Goal: Transaction & Acquisition: Purchase product/service

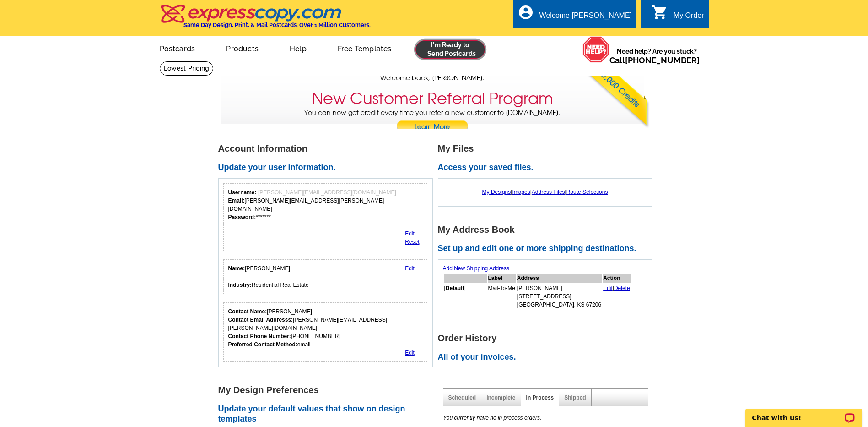
click at [464, 54] on link at bounding box center [451, 49] width 70 height 18
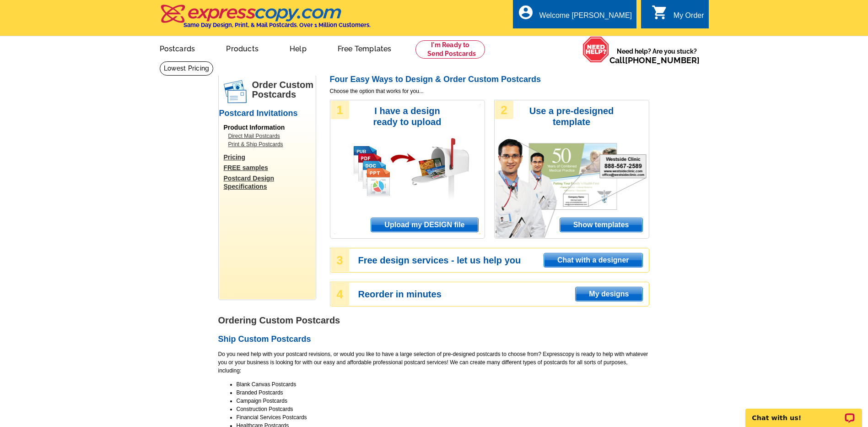
click at [437, 229] on span "Upload my DESIGN file" at bounding box center [424, 225] width 107 height 14
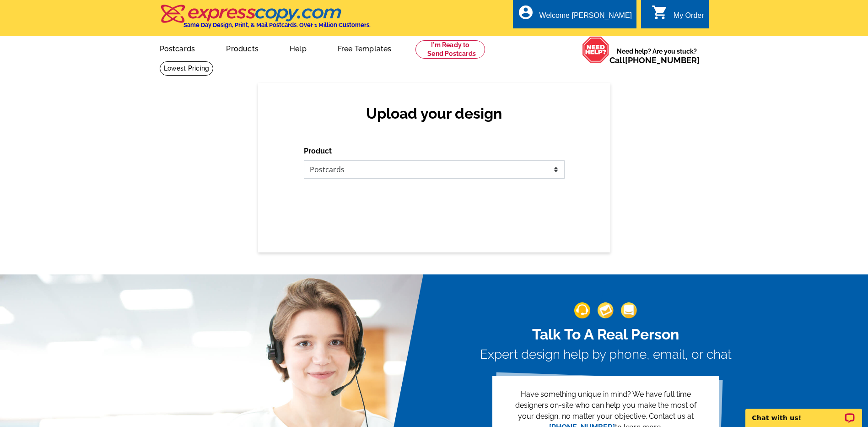
click at [364, 176] on select "Please select the type of file... Postcards Business Cards Letters and flyers G…" at bounding box center [434, 169] width 261 height 18
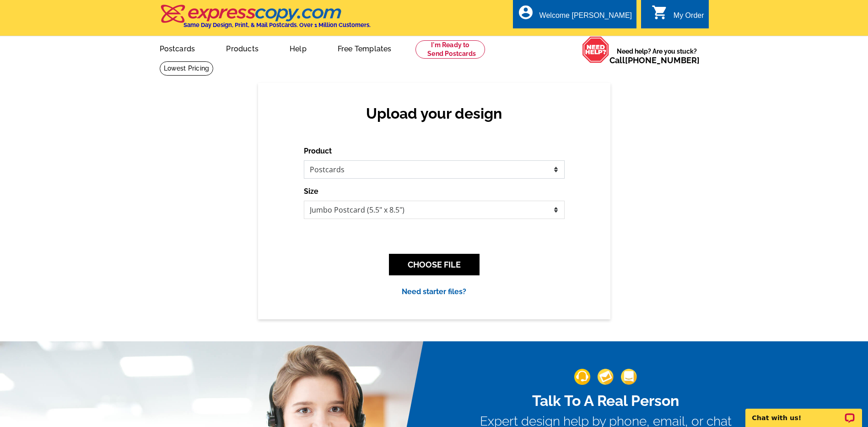
click at [304, 161] on select "Please select the type of file... Postcards Business Cards Letters and flyers G…" at bounding box center [434, 169] width 261 height 18
click at [417, 268] on button "CHOOSE FILE" at bounding box center [434, 265] width 91 height 22
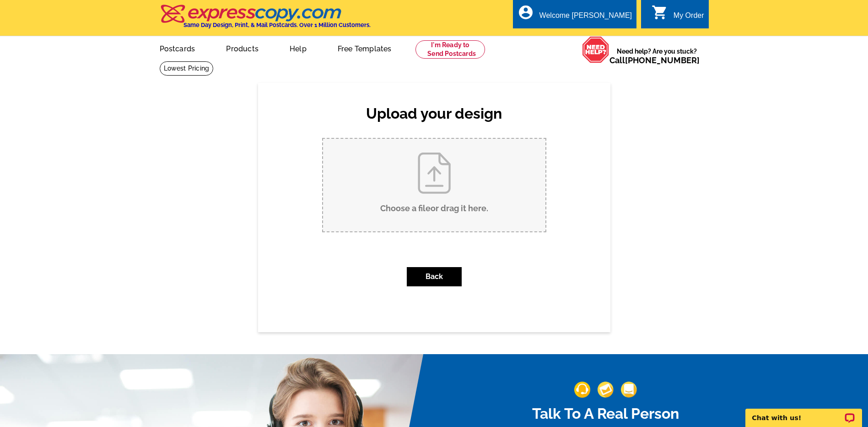
click at [421, 193] on input "Choose a file or drag it here ." at bounding box center [434, 185] width 222 height 92
type input "C:\fakepath\Killarney 9207.pub"
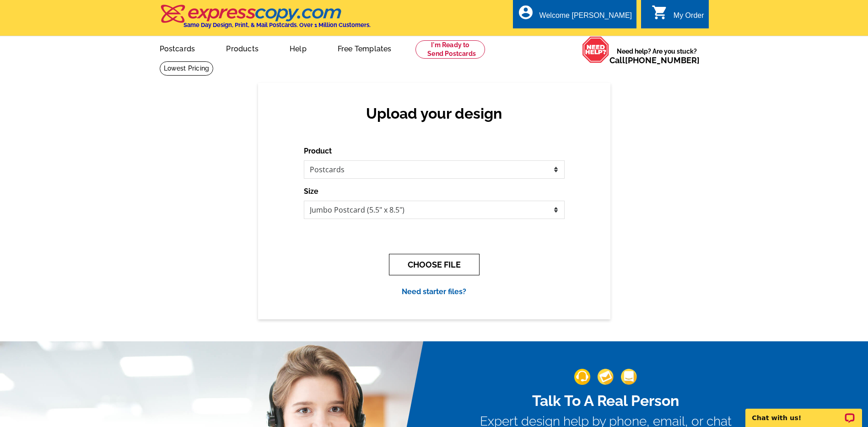
click at [418, 257] on button "CHOOSE FILE" at bounding box center [434, 265] width 91 height 22
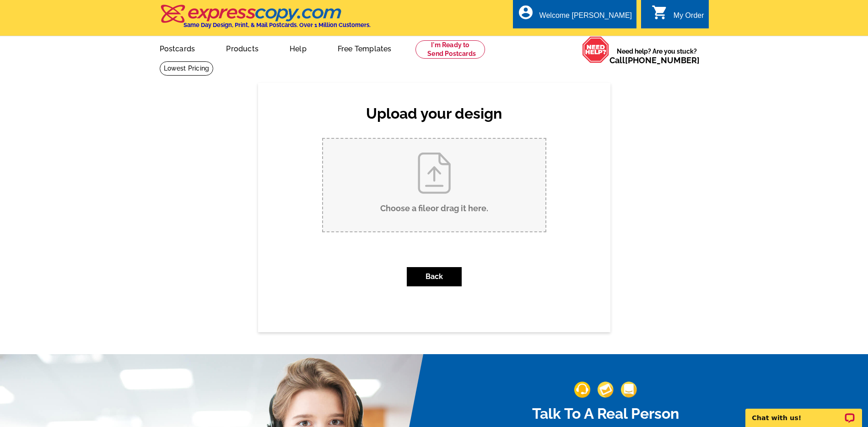
click at [433, 172] on input "Choose a file or drag it here ." at bounding box center [434, 185] width 222 height 92
type input "C:\fakepath\Killarney 9207.pub"
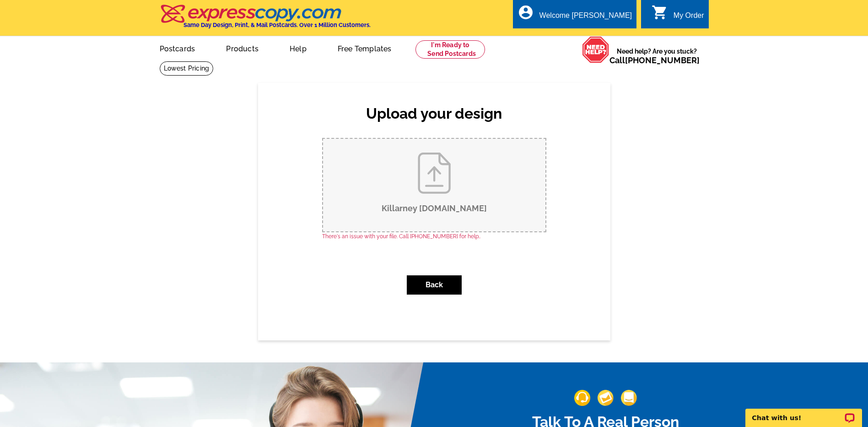
click at [441, 185] on input "Killarney 9207.pub" at bounding box center [434, 185] width 222 height 92
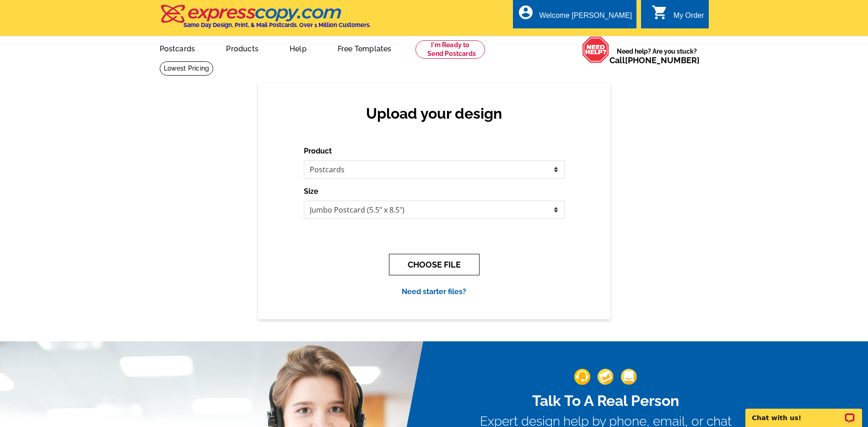
click at [432, 264] on button "CHOOSE FILE" at bounding box center [434, 265] width 91 height 22
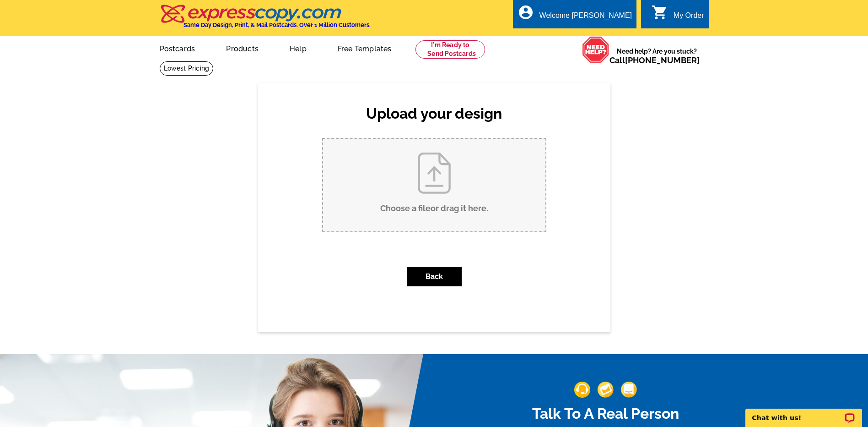
click at [439, 193] on input "Choose a file or drag it here ." at bounding box center [434, 185] width 222 height 92
type input "C:\fakepath\Killarney 9207.pub"
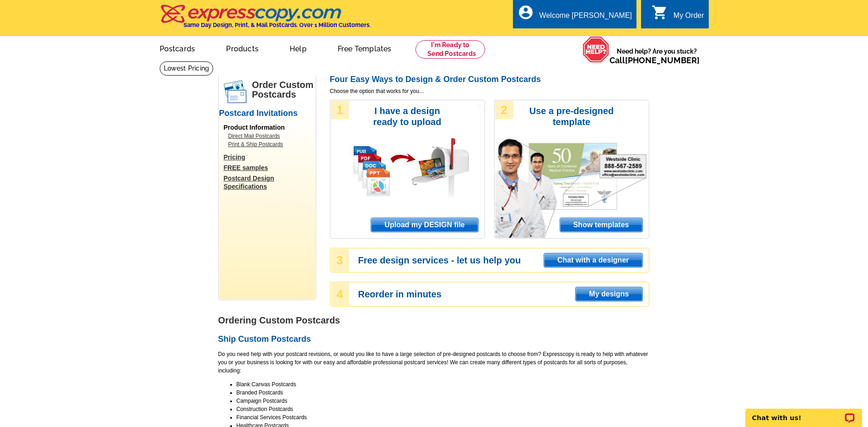
click at [435, 230] on span "Upload my DESIGN file" at bounding box center [424, 225] width 107 height 14
click at [417, 228] on span "Upload my DESIGN file" at bounding box center [424, 225] width 107 height 14
click at [425, 224] on span "Upload my DESIGN file" at bounding box center [424, 225] width 107 height 14
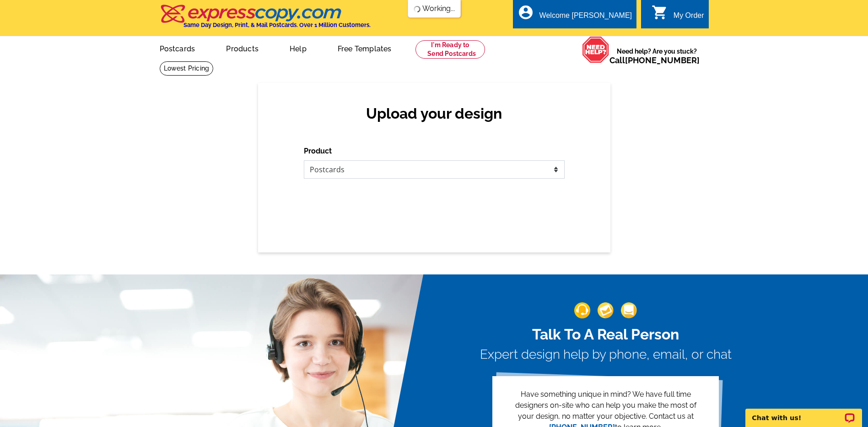
click at [407, 169] on select "Please select the type of file... Postcards Business Cards Letters and flyers G…" at bounding box center [434, 169] width 261 height 18
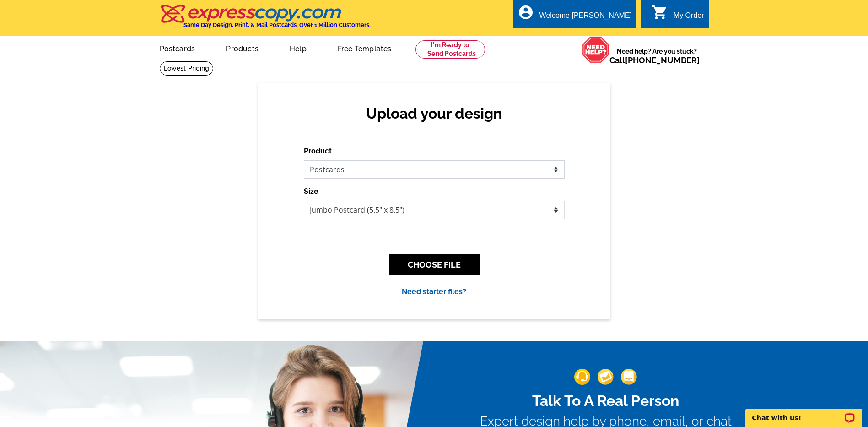
click at [304, 161] on select "Please select the type of file... Postcards Business Cards Letters and flyers G…" at bounding box center [434, 169] width 261 height 18
click at [427, 269] on button "CHOOSE FILE" at bounding box center [434, 265] width 91 height 22
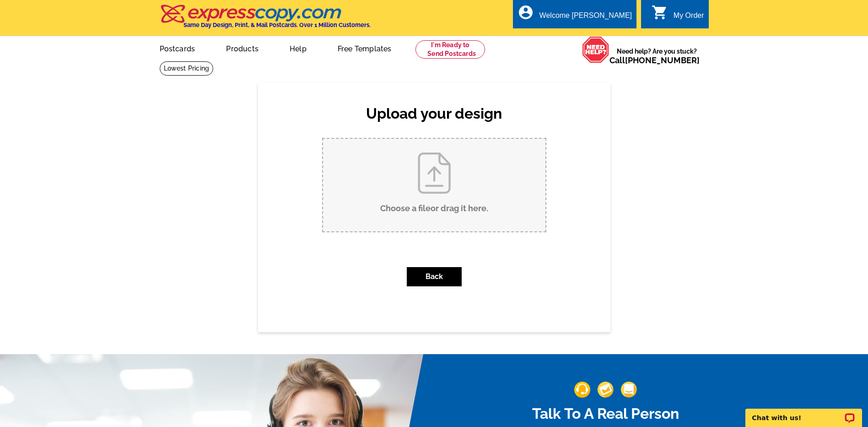
click at [433, 194] on input "Choose a file or drag it here ." at bounding box center [434, 185] width 222 height 92
type input "C:\fakepath\Killarney 9207.pub"
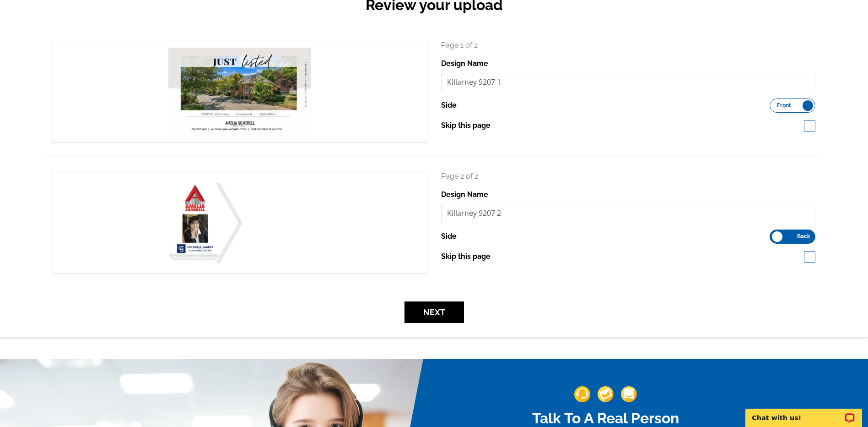
scroll to position [137, 0]
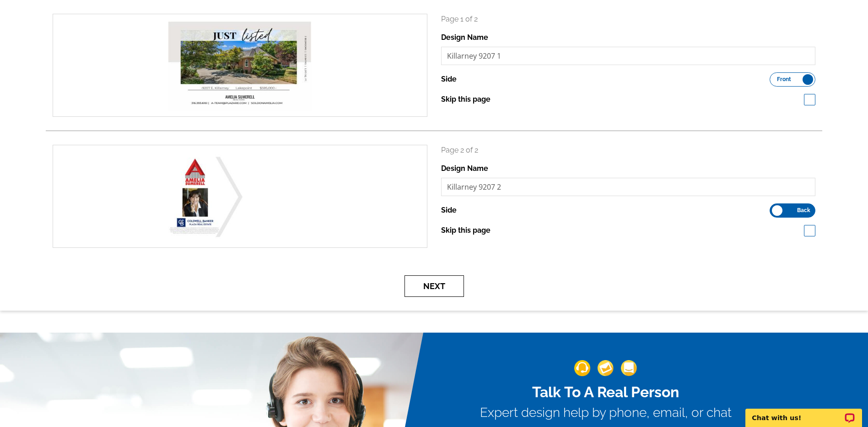
click at [439, 288] on button "Next" at bounding box center [435, 286] width 60 height 22
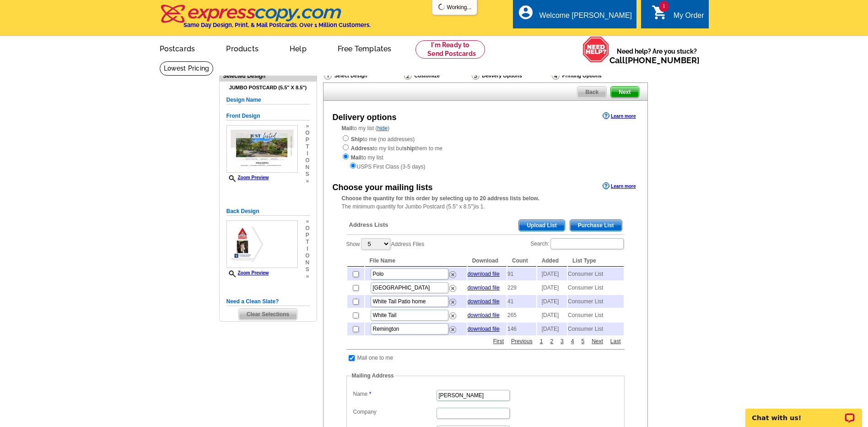
scroll to position [46, 0]
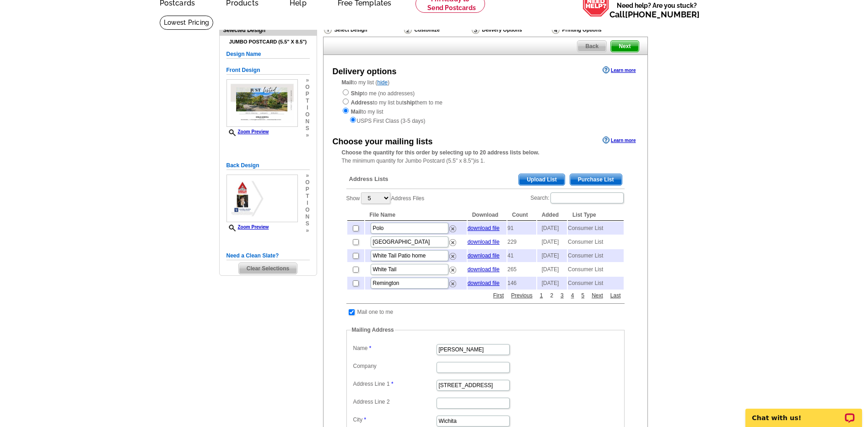
click at [553, 299] on link "2" at bounding box center [552, 295] width 8 height 8
click at [563, 299] on link "3" at bounding box center [562, 295] width 8 height 8
click at [574, 299] on link "4" at bounding box center [573, 295] width 8 height 8
click at [583, 299] on link "6" at bounding box center [583, 295] width 8 height 8
click at [563, 200] on input "Search:" at bounding box center [587, 197] width 73 height 11
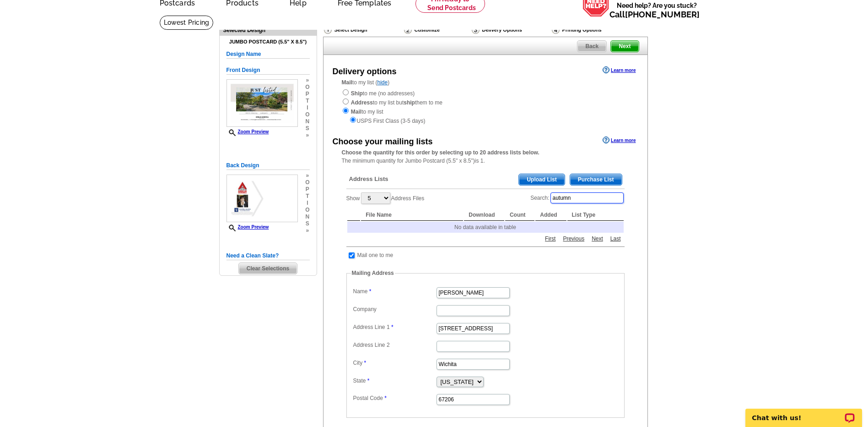
type input "autumn"
click at [594, 178] on span "Purchase List" at bounding box center [596, 179] width 52 height 11
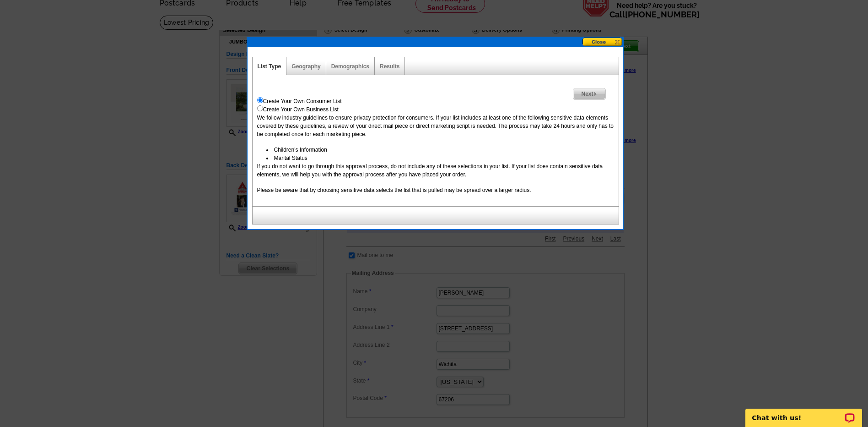
click at [313, 70] on div "Geography" at bounding box center [306, 66] width 39 height 18
click at [312, 67] on link "Geography" at bounding box center [306, 66] width 29 height 6
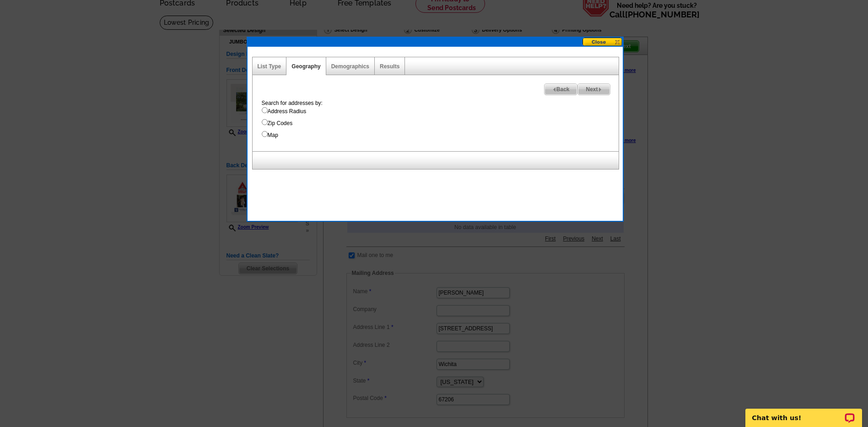
click at [265, 134] on input "Map" at bounding box center [265, 134] width 6 height 6
radio input "true"
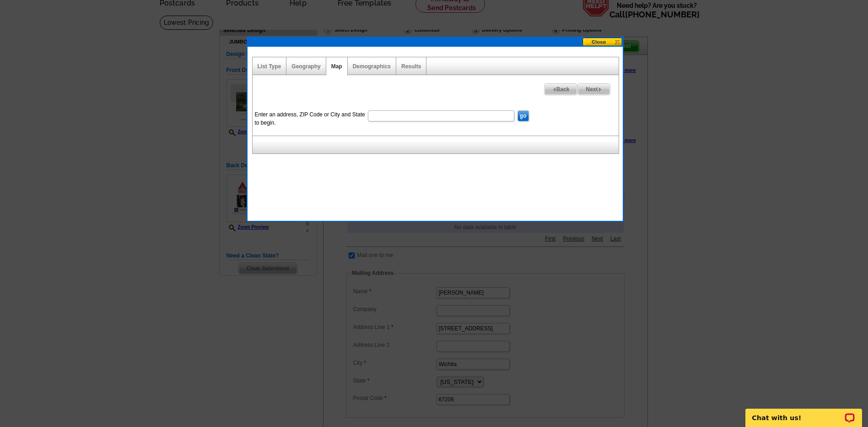
click at [390, 118] on input "Enter an address, ZIP Code or City and State to begin." at bounding box center [441, 115] width 146 height 11
type input "67206"
click at [518, 110] on input "go" at bounding box center [523, 115] width 11 height 11
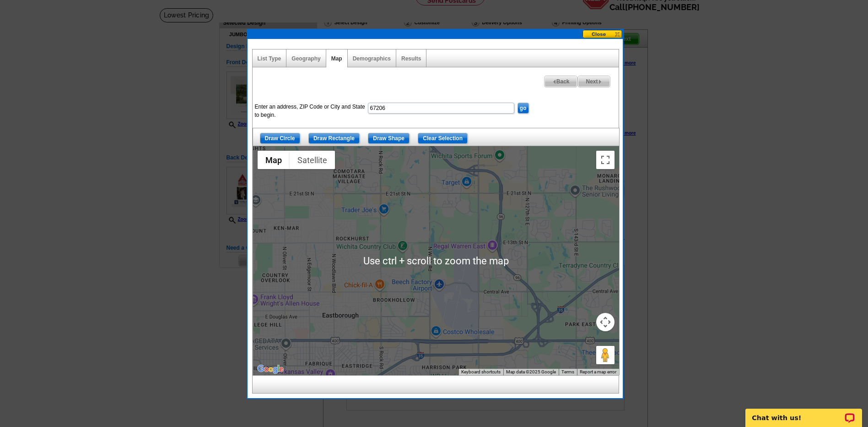
scroll to position [137, 0]
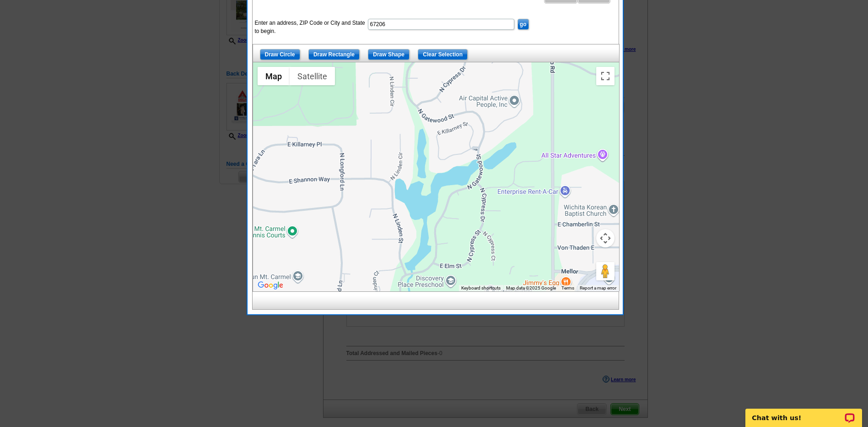
drag, startPoint x: 535, startPoint y: 115, endPoint x: 439, endPoint y: 234, distance: 152.6
click at [439, 234] on div at bounding box center [436, 176] width 366 height 229
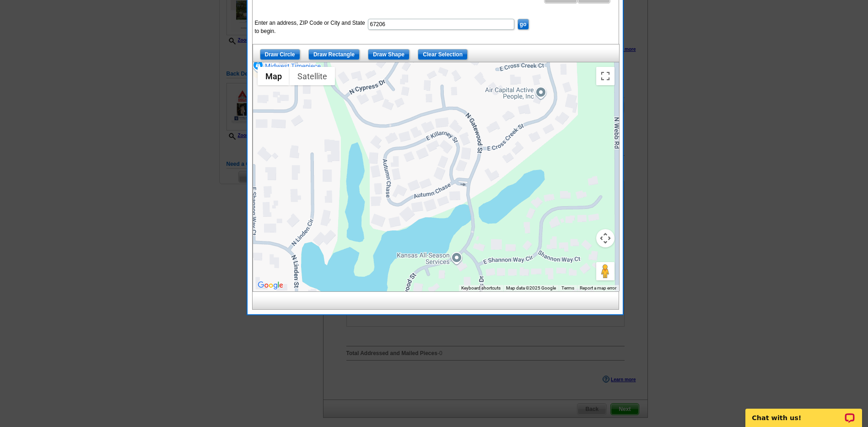
drag, startPoint x: 451, startPoint y: 208, endPoint x: 451, endPoint y: 218, distance: 10.5
click at [451, 218] on div at bounding box center [436, 176] width 366 height 229
click at [382, 55] on input "Draw Shape" at bounding box center [389, 54] width 42 height 11
click at [480, 144] on div at bounding box center [436, 176] width 366 height 229
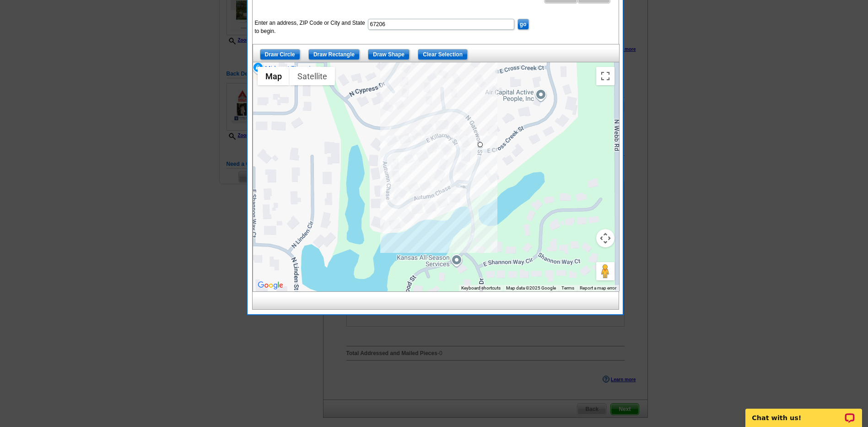
click at [459, 110] on div at bounding box center [436, 176] width 366 height 229
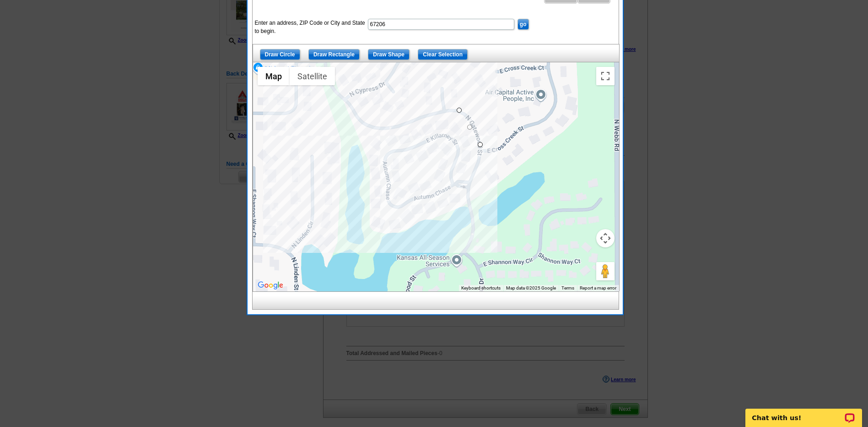
click at [359, 135] on div at bounding box center [436, 176] width 366 height 229
click at [368, 238] on div at bounding box center [436, 176] width 366 height 229
click at [474, 216] on div at bounding box center [436, 176] width 366 height 229
click at [467, 186] on div at bounding box center [436, 176] width 366 height 229
click at [481, 142] on div at bounding box center [436, 176] width 366 height 229
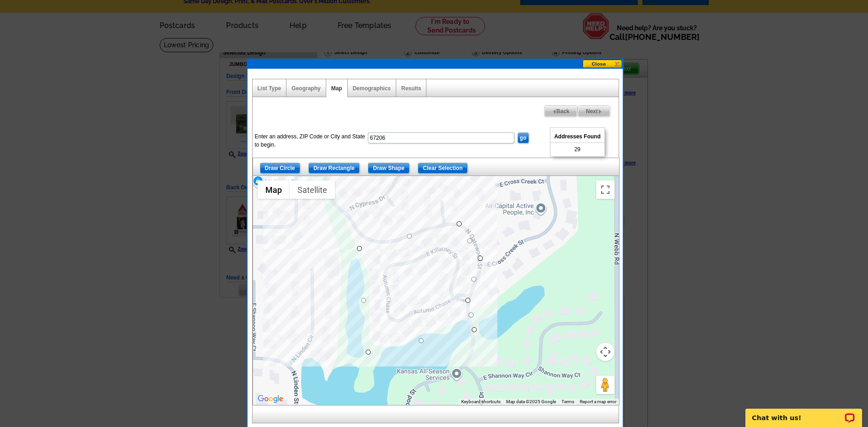
scroll to position [46, 0]
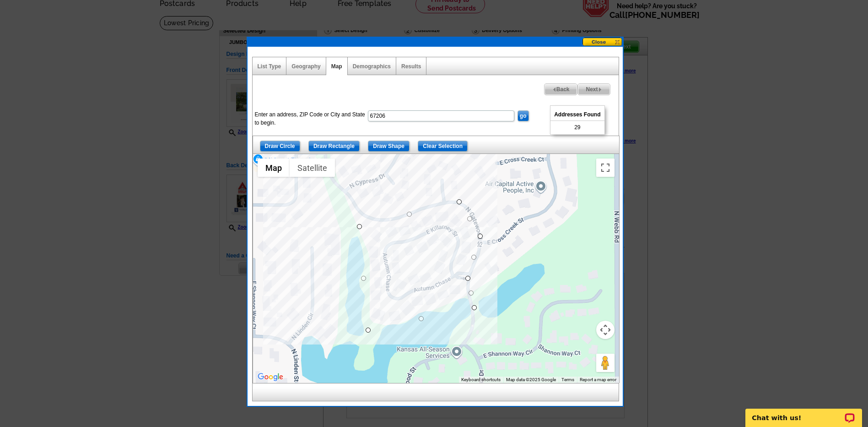
click at [594, 91] on span "Next" at bounding box center [594, 89] width 32 height 11
select select
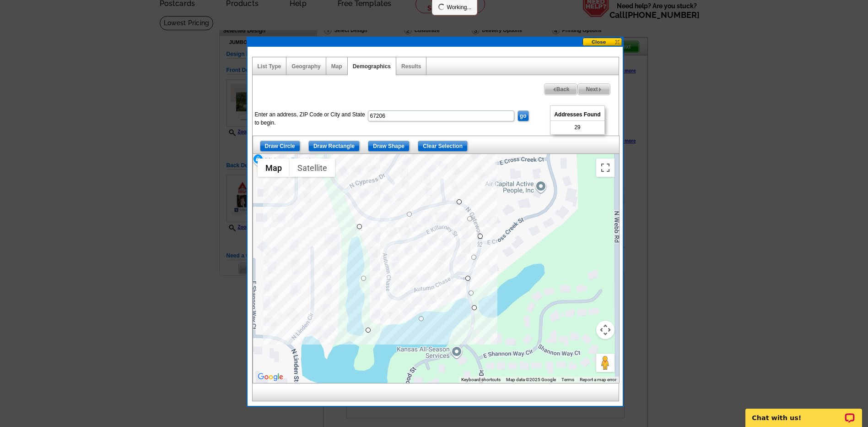
select select
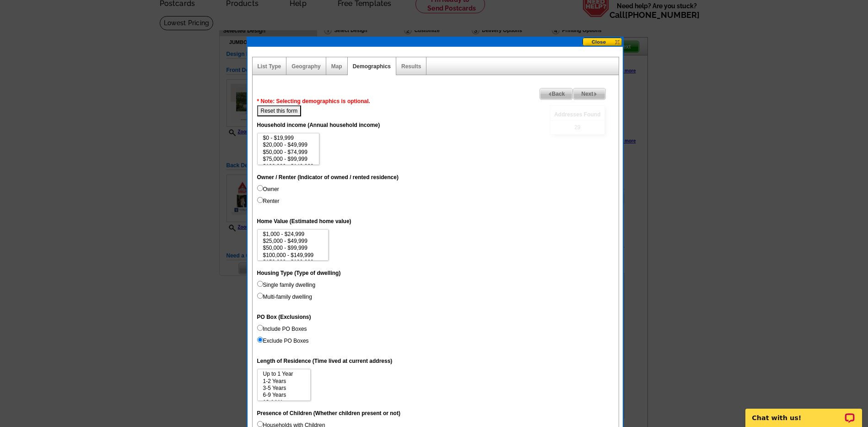
click at [581, 97] on span "Next" at bounding box center [590, 93] width 32 height 11
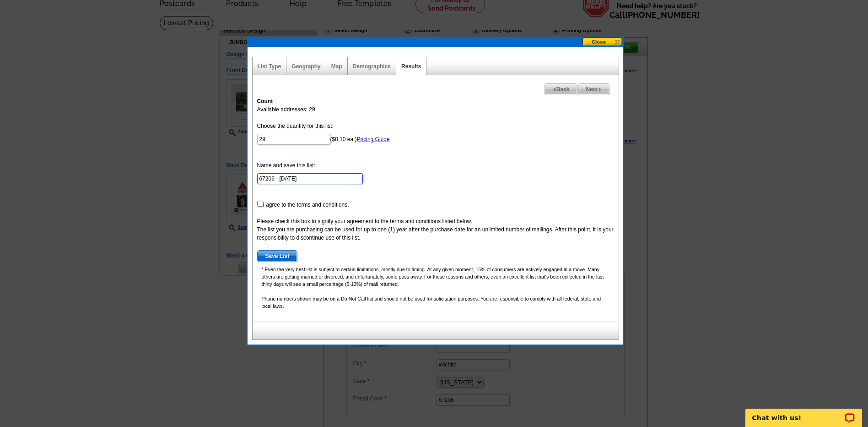
drag, startPoint x: 313, startPoint y: 176, endPoint x: 231, endPoint y: 177, distance: 81.5
click at [231, 177] on body "Welcome back Lindsey My Account Logout local_phone Same Day Design, Print, & Ma…" at bounding box center [434, 353] width 868 height 798
type input "Autumn Chase"
click at [260, 205] on input "checkbox" at bounding box center [260, 203] width 6 height 6
checkbox input "true"
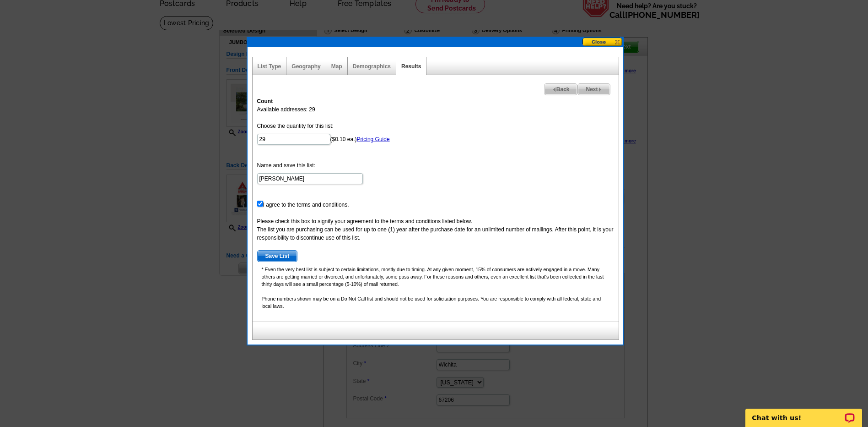
click at [288, 257] on span "Save List" at bounding box center [278, 255] width 40 height 11
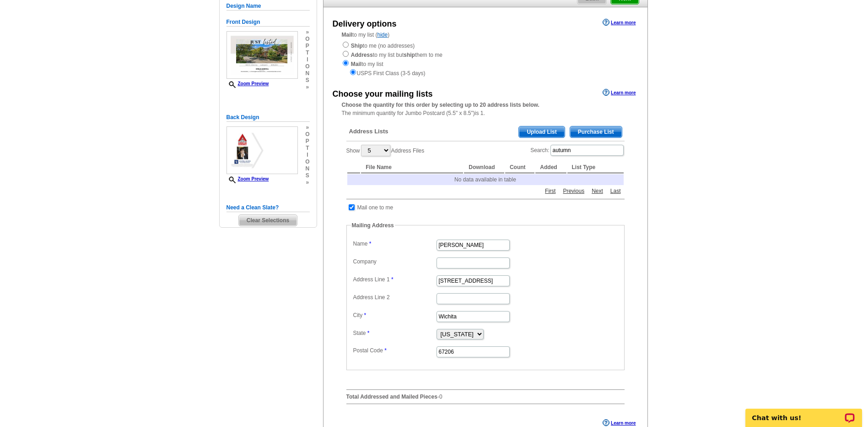
scroll to position [229, 0]
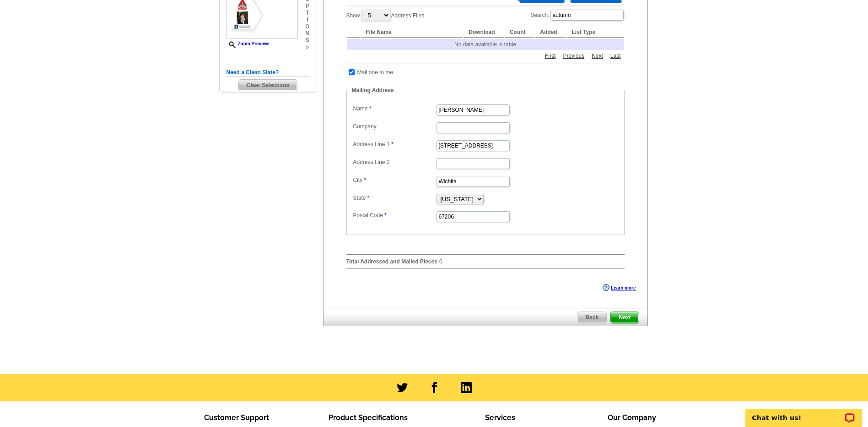
click at [622, 319] on span "Next" at bounding box center [624, 317] width 27 height 11
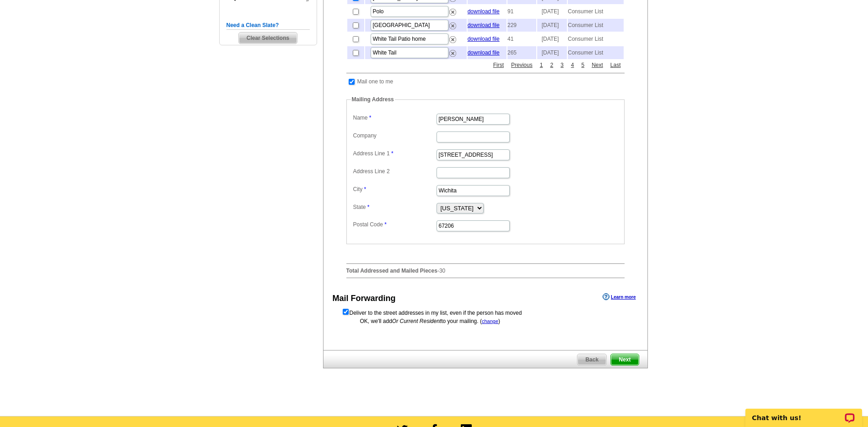
scroll to position [320, 0]
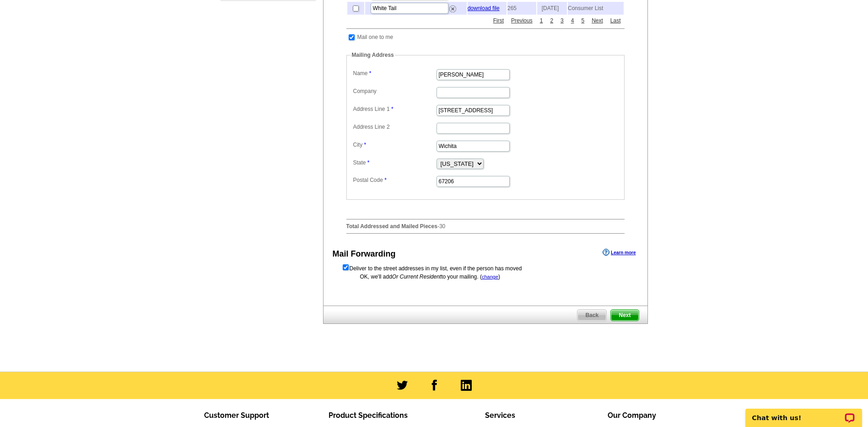
click at [630, 320] on span "Next" at bounding box center [624, 314] width 27 height 11
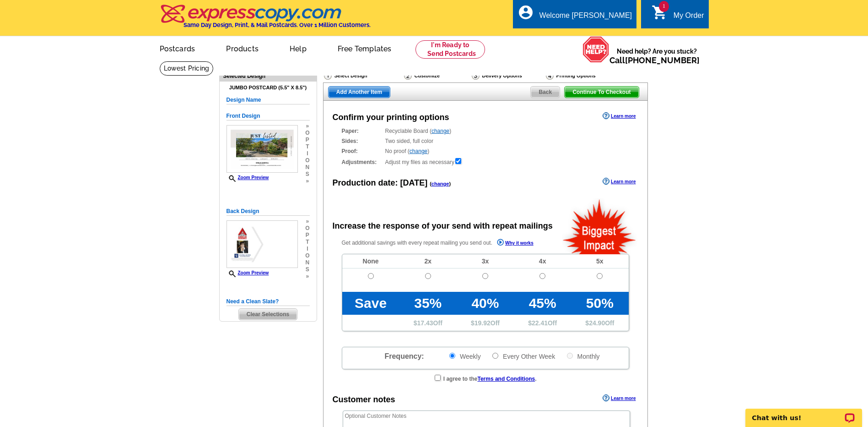
radio input "false"
click at [374, 277] on td at bounding box center [370, 279] width 57 height 23
click at [373, 277] on input "radio" at bounding box center [371, 276] width 6 height 6
radio input "true"
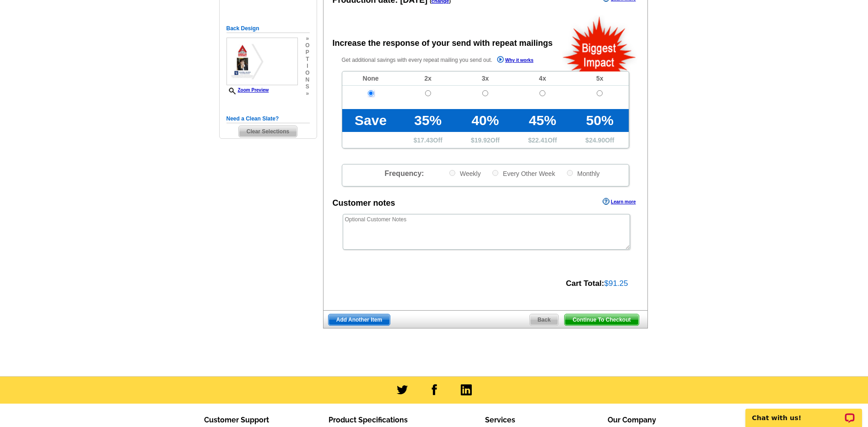
scroll to position [183, 0]
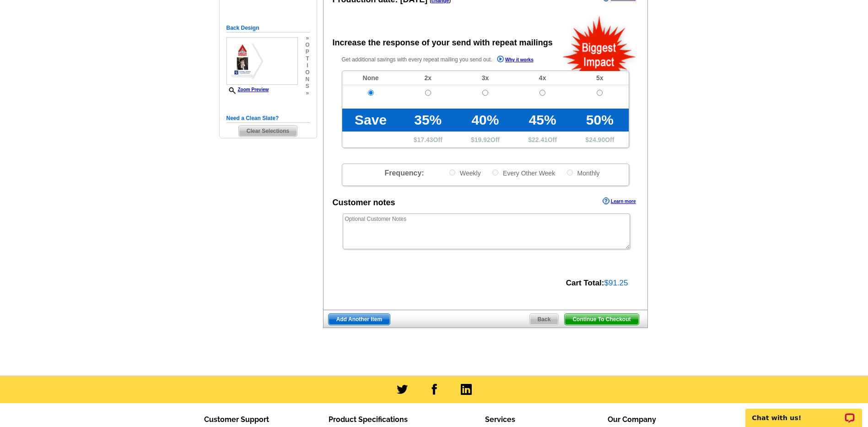
click at [598, 320] on span "Continue To Checkout" at bounding box center [602, 319] width 74 height 11
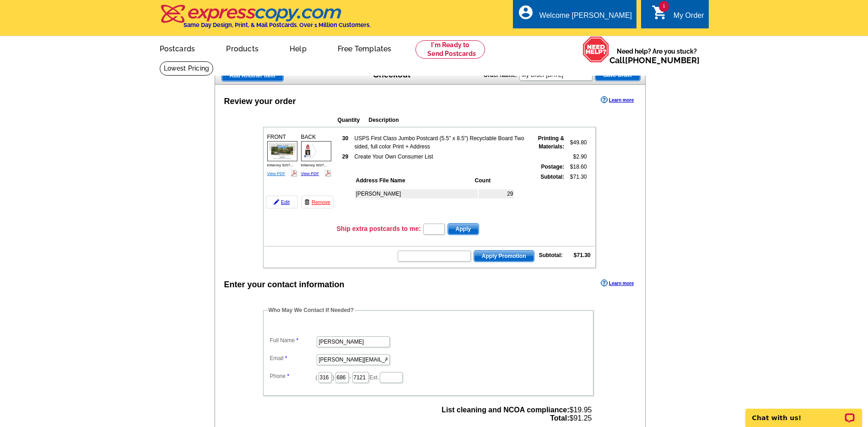
click at [282, 175] on link "View PDF" at bounding box center [276, 173] width 18 height 5
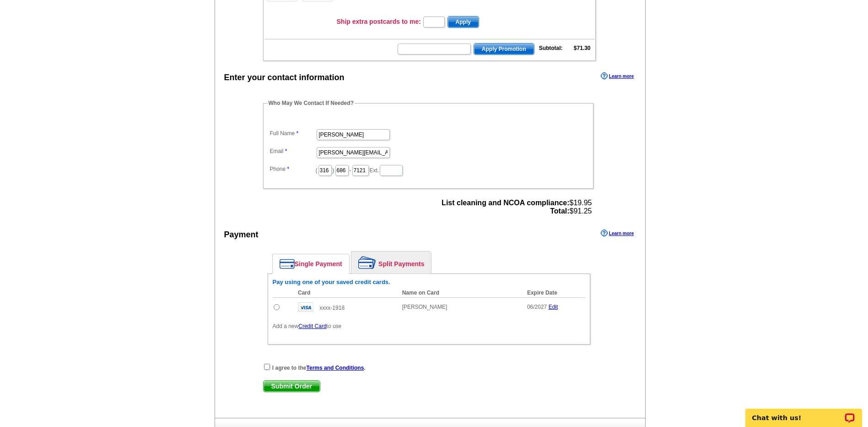
scroll to position [229, 0]
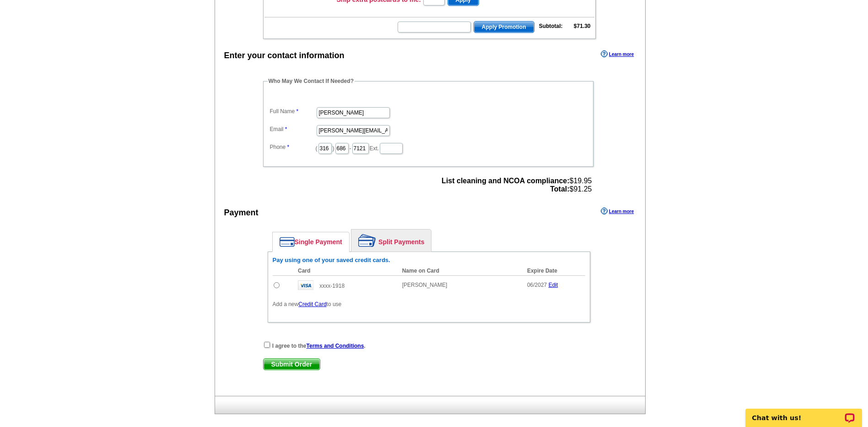
click at [278, 288] on input "radio" at bounding box center [277, 285] width 6 height 6
radio input "true"
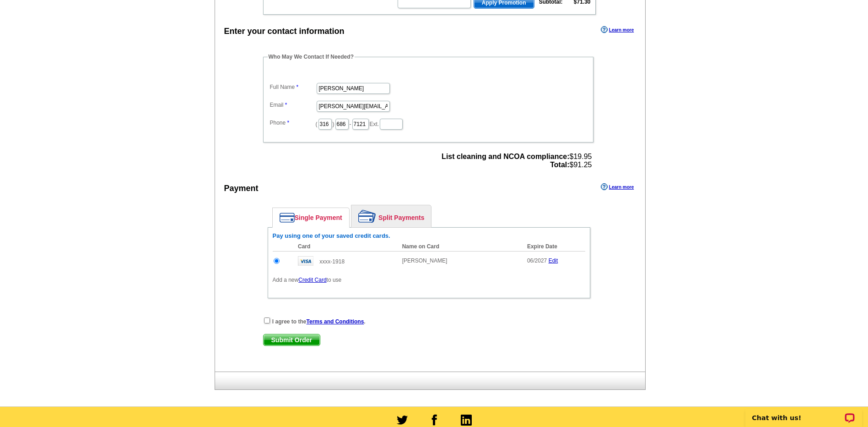
scroll to position [275, 0]
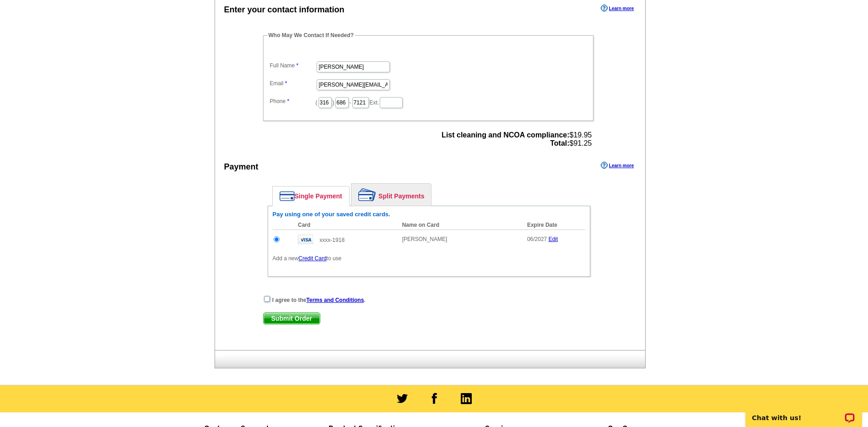
click at [268, 300] on input "checkbox" at bounding box center [267, 299] width 6 height 6
checkbox input "true"
click at [301, 322] on span "Submit Order" at bounding box center [292, 318] width 56 height 11
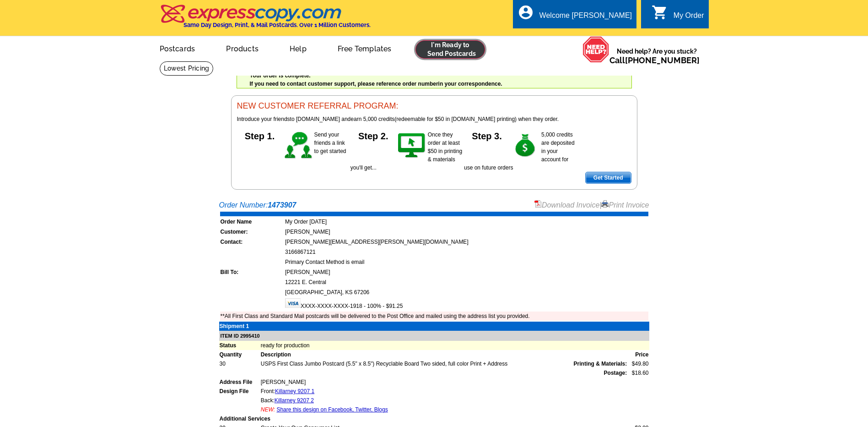
click at [462, 49] on link at bounding box center [451, 49] width 70 height 18
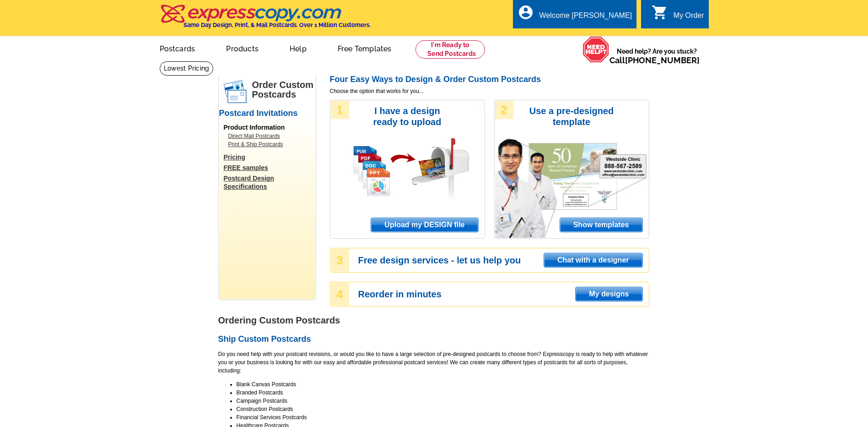
click at [420, 225] on span "Upload my DESIGN file" at bounding box center [424, 225] width 107 height 14
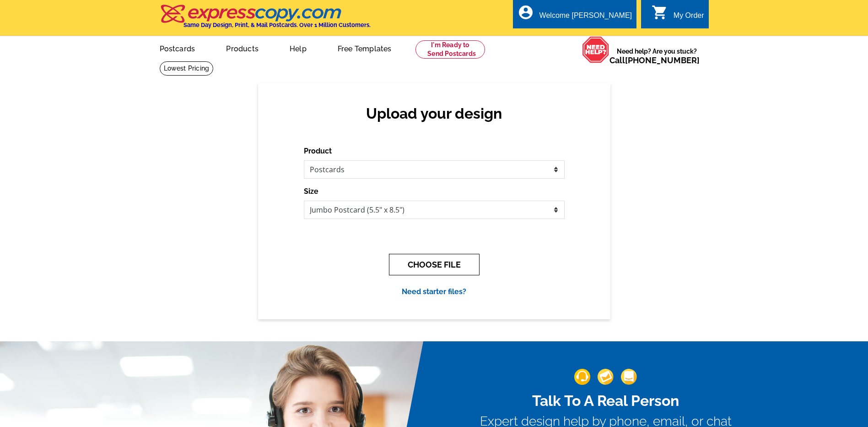
click at [420, 269] on button "CHOOSE FILE" at bounding box center [434, 265] width 91 height 22
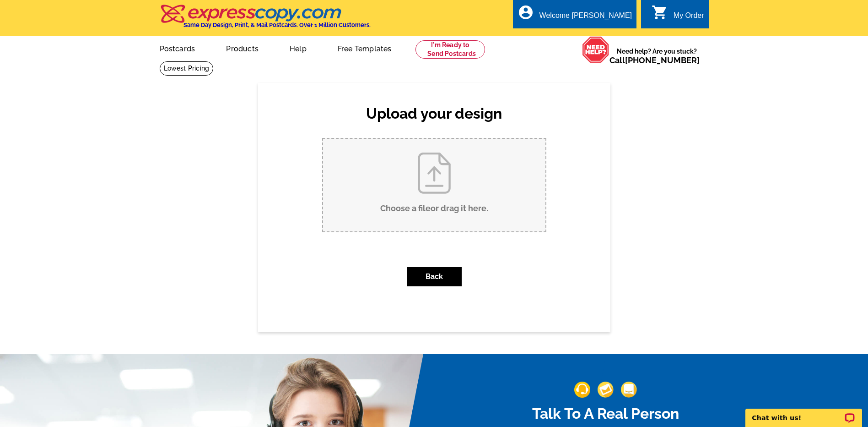
click at [432, 182] on input "Choose a file or drag it here ." at bounding box center [434, 185] width 222 height 92
type input "C:\fakepath\Summerfield 10611.pub"
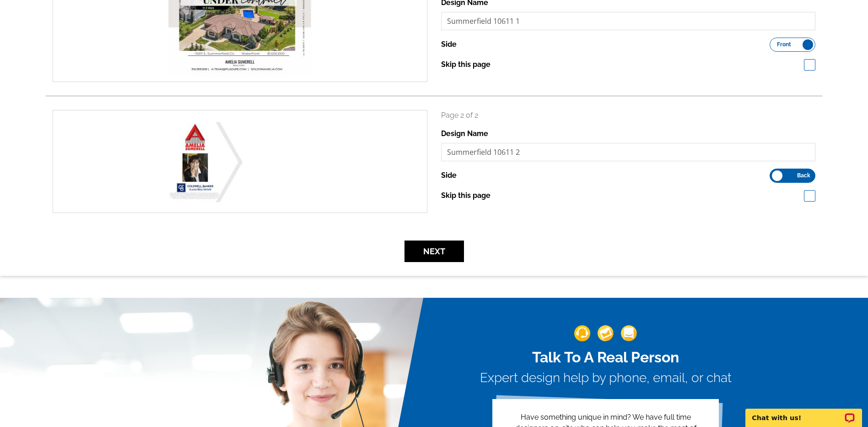
scroll to position [183, 0]
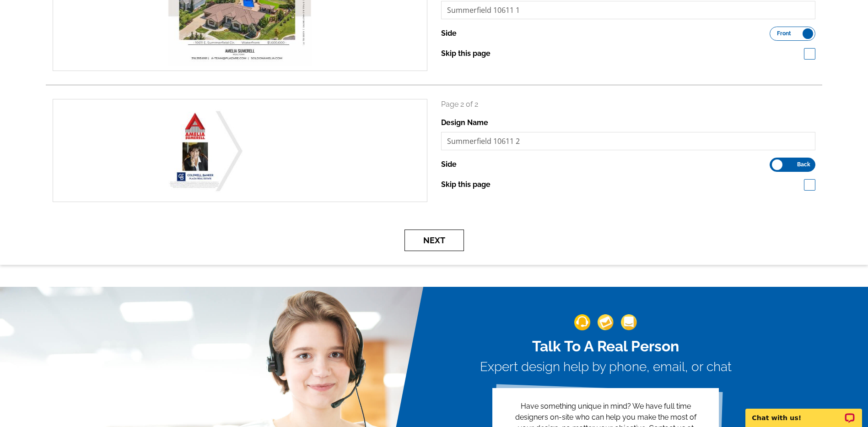
click at [430, 238] on button "Next" at bounding box center [435, 240] width 60 height 22
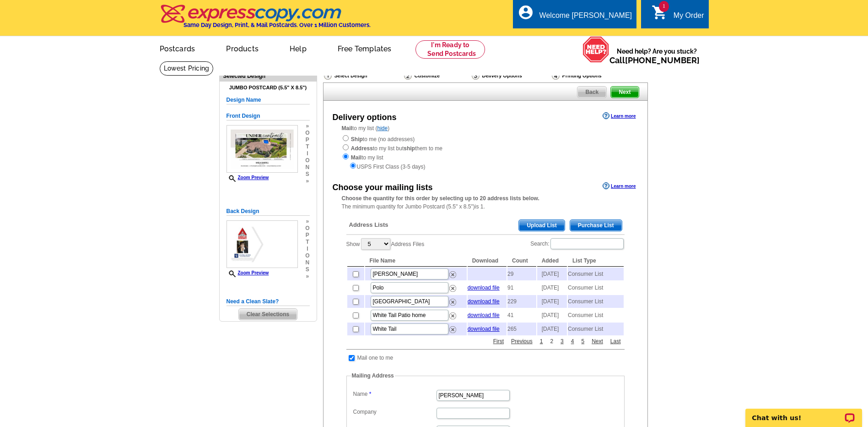
click at [553, 345] on link "2" at bounding box center [552, 341] width 8 height 8
click at [355, 332] on input "checkbox" at bounding box center [356, 329] width 6 height 6
checkbox input "true"
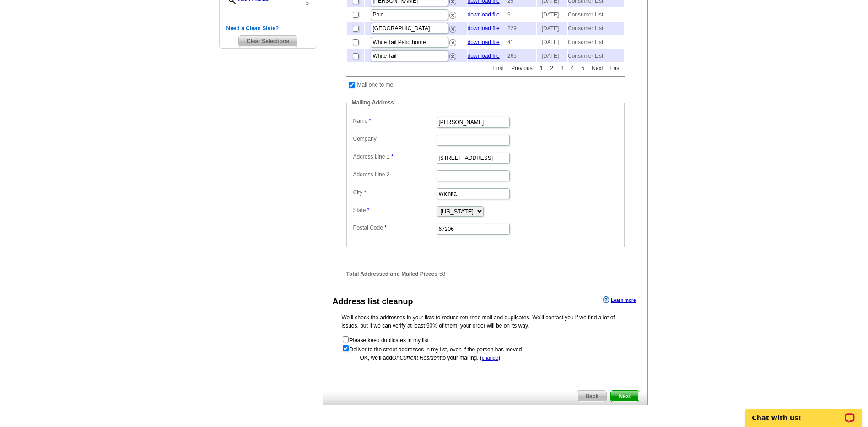
scroll to position [275, 0]
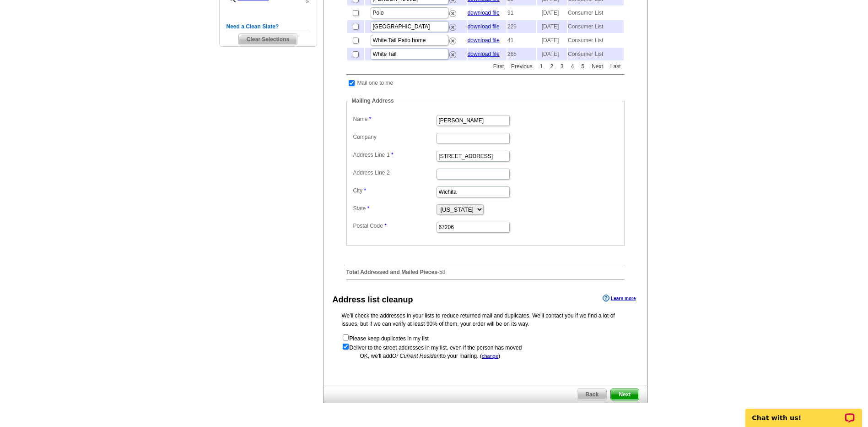
click at [624, 400] on span "Next" at bounding box center [624, 394] width 27 height 11
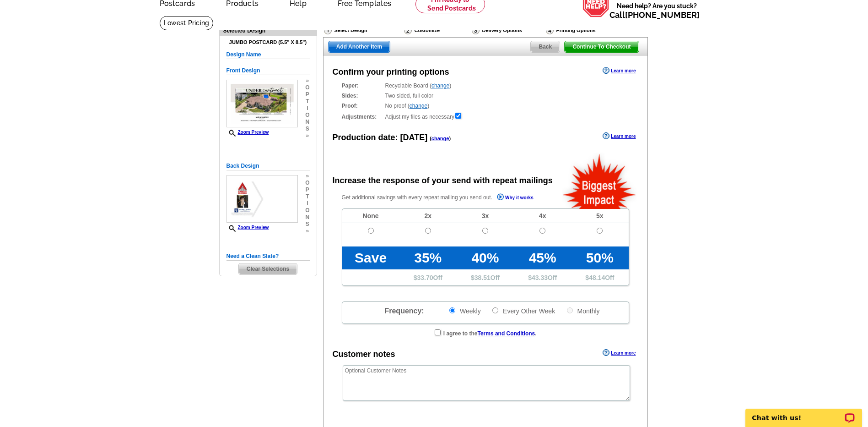
scroll to position [46, 0]
radio input "false"
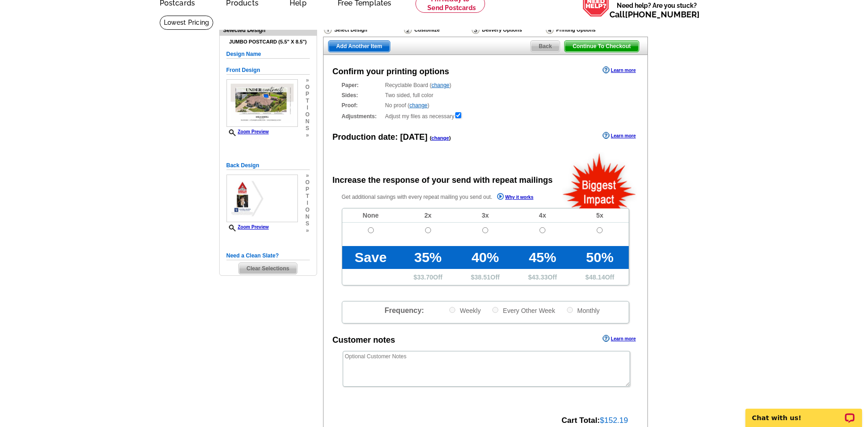
click at [365, 232] on td at bounding box center [370, 233] width 57 height 23
click at [372, 231] on input "radio" at bounding box center [371, 230] width 6 height 6
radio input "true"
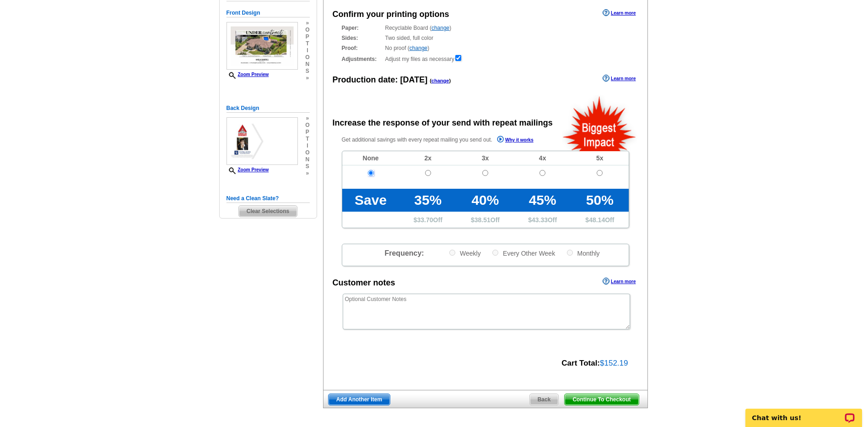
scroll to position [137, 0]
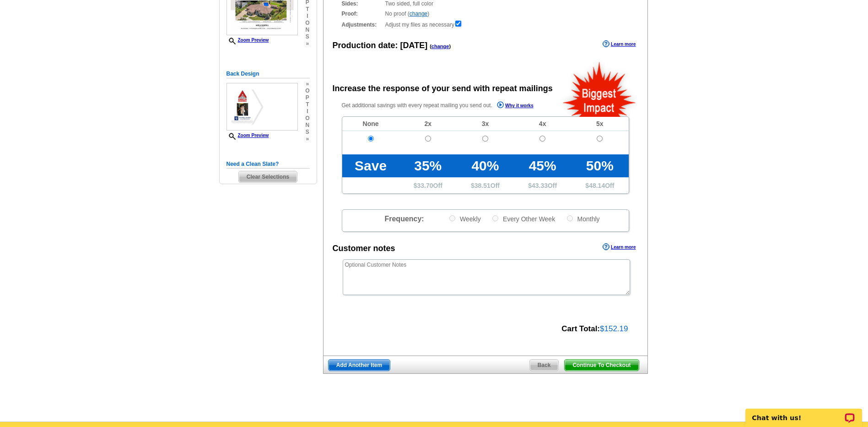
click at [603, 367] on span "Continue To Checkout" at bounding box center [602, 364] width 74 height 11
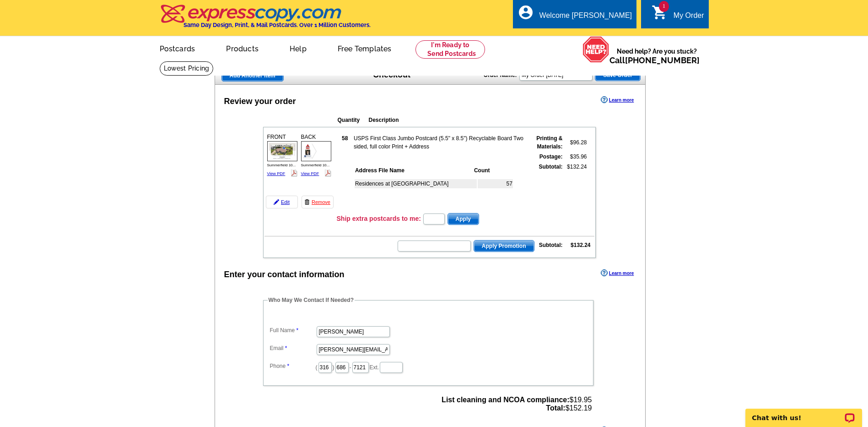
click at [282, 175] on link "View PDF" at bounding box center [276, 173] width 18 height 5
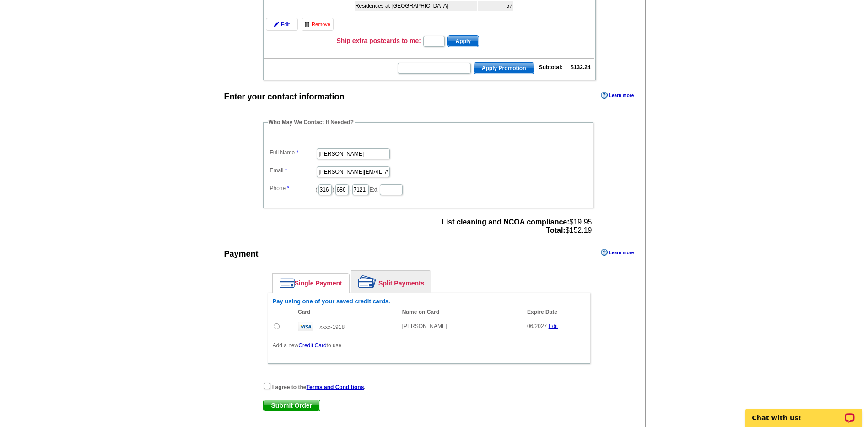
scroll to position [183, 0]
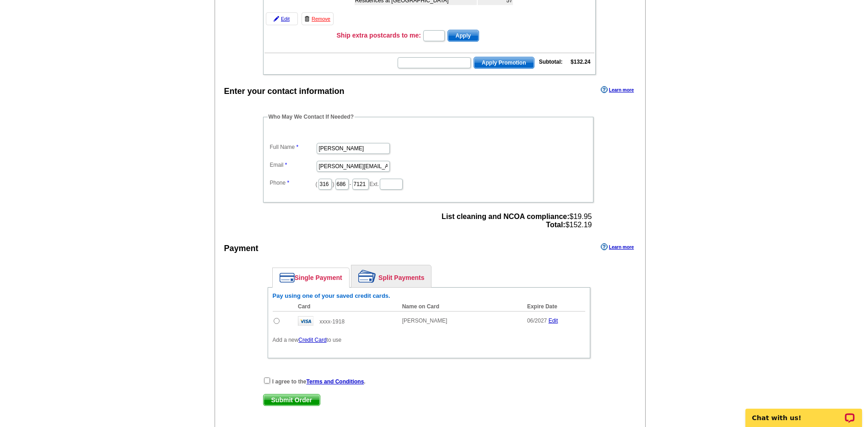
drag, startPoint x: 277, startPoint y: 322, endPoint x: 290, endPoint y: 322, distance: 13.3
click at [277, 322] on input "radio" at bounding box center [277, 321] width 6 height 6
radio input "true"
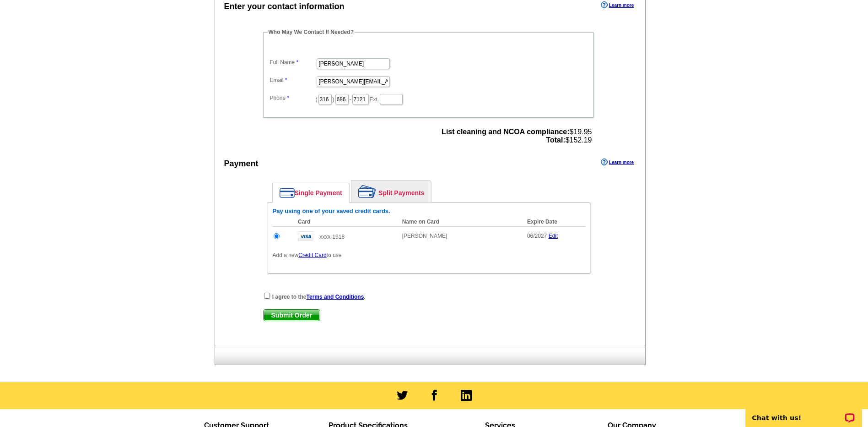
scroll to position [275, 0]
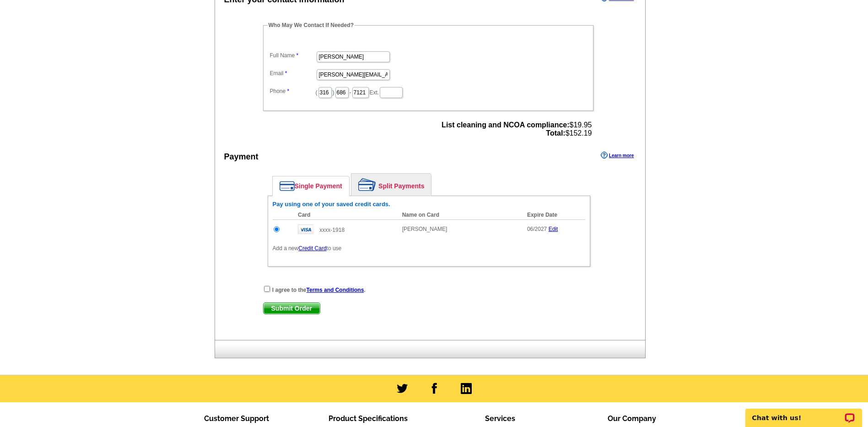
click at [556, 229] on link "Edit" at bounding box center [554, 229] width 10 height 6
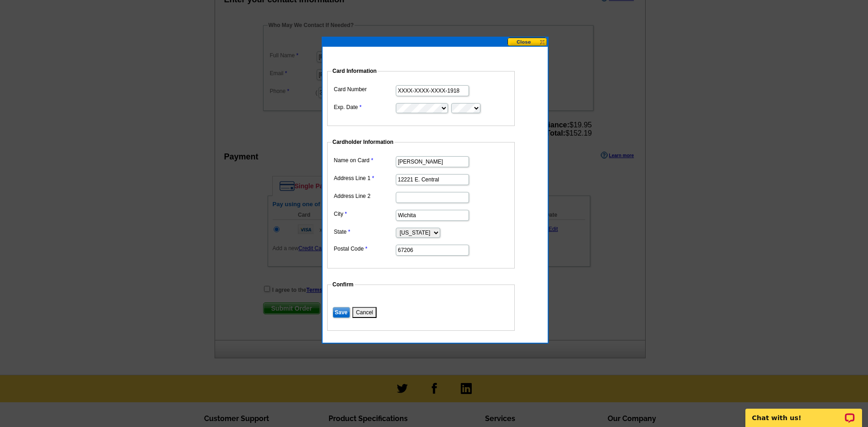
drag, startPoint x: 445, startPoint y: 179, endPoint x: 343, endPoint y: 179, distance: 101.6
click at [343, 179] on dl "Name on Card [PERSON_NAME] Address Line 1 12221 E. Central Address Line 2 City …" at bounding box center [421, 205] width 179 height 103
type input "[STREET_ADDRESS]"
click at [341, 310] on input "Save" at bounding box center [341, 312] width 17 height 11
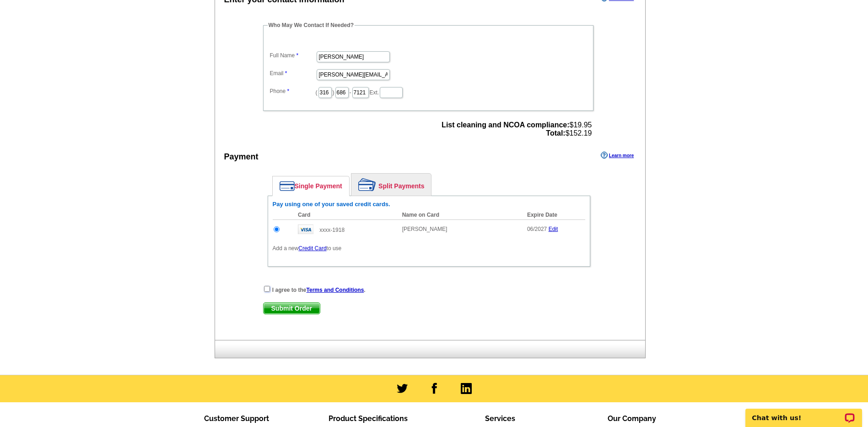
click at [264, 288] on input "checkbox" at bounding box center [267, 289] width 6 height 6
click at [266, 287] on input "checkbox" at bounding box center [267, 289] width 6 height 6
click at [265, 288] on input "checkbox" at bounding box center [267, 289] width 6 height 6
checkbox input "true"
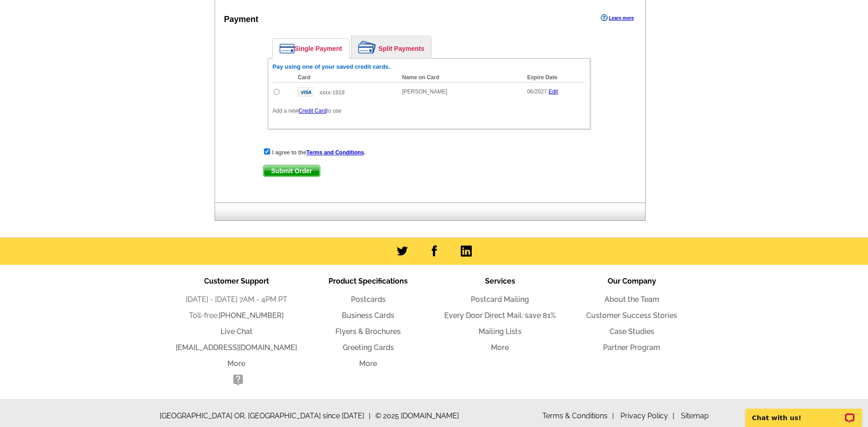
click at [284, 174] on span "Submit Order" at bounding box center [292, 170] width 56 height 11
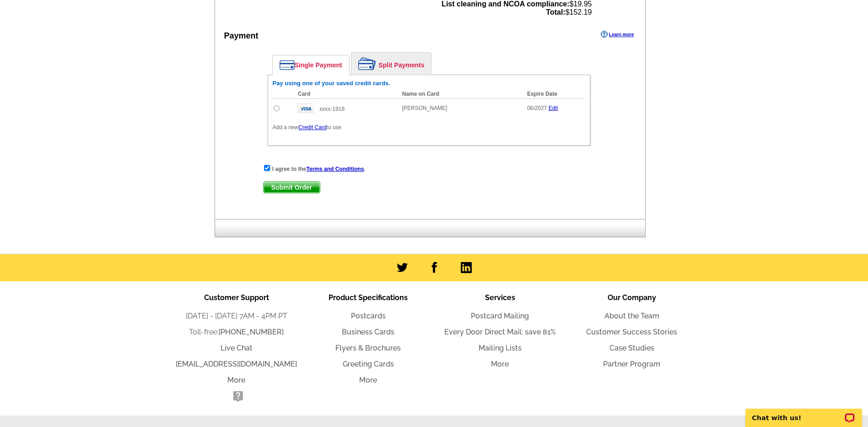
scroll to position [366, 0]
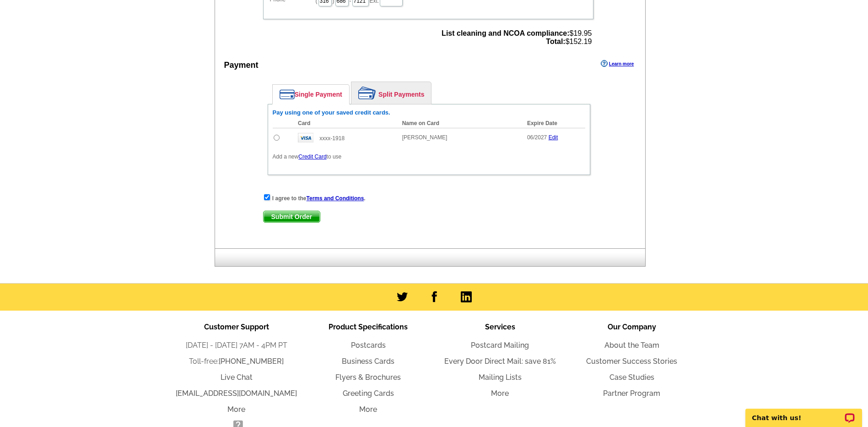
click at [274, 138] on input "radio" at bounding box center [277, 138] width 6 height 6
radio input "true"
click at [293, 218] on span "Submit Order" at bounding box center [292, 216] width 56 height 11
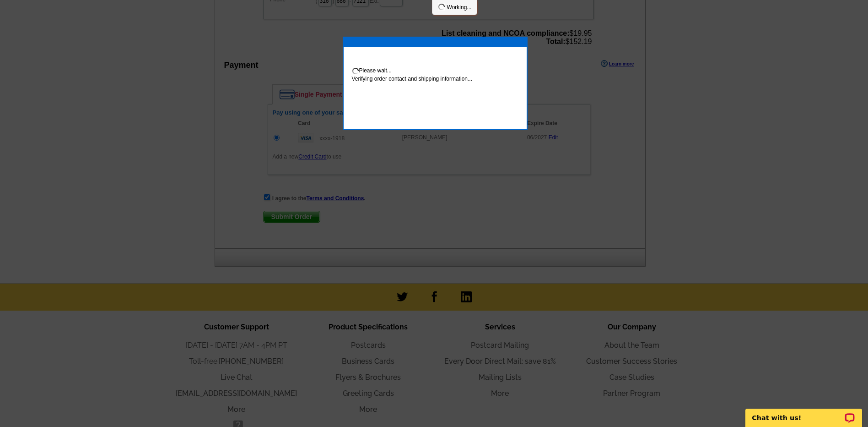
scroll to position [363, 0]
